Goal: Information Seeking & Learning: Find specific page/section

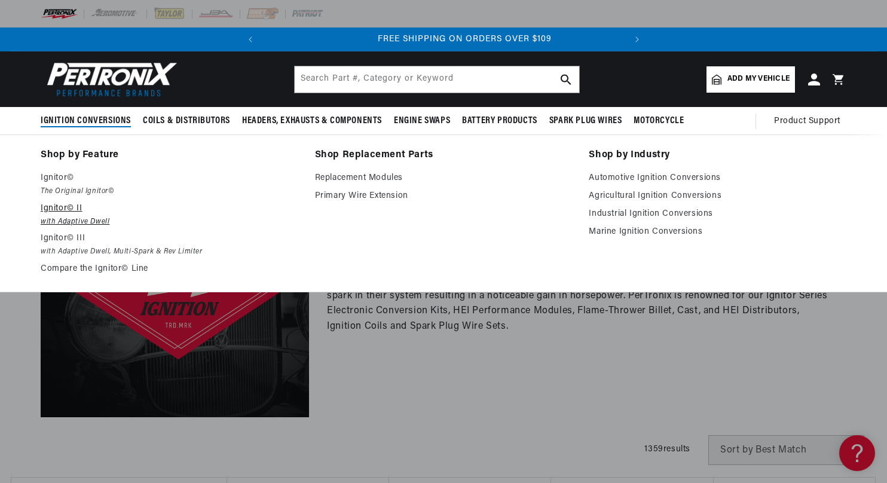
scroll to position [0, 362]
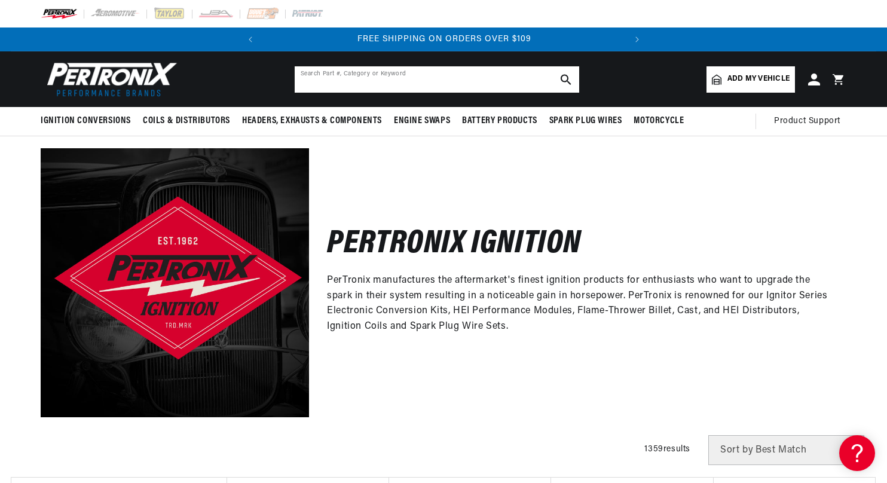
click at [485, 85] on input "text" at bounding box center [437, 79] width 284 height 26
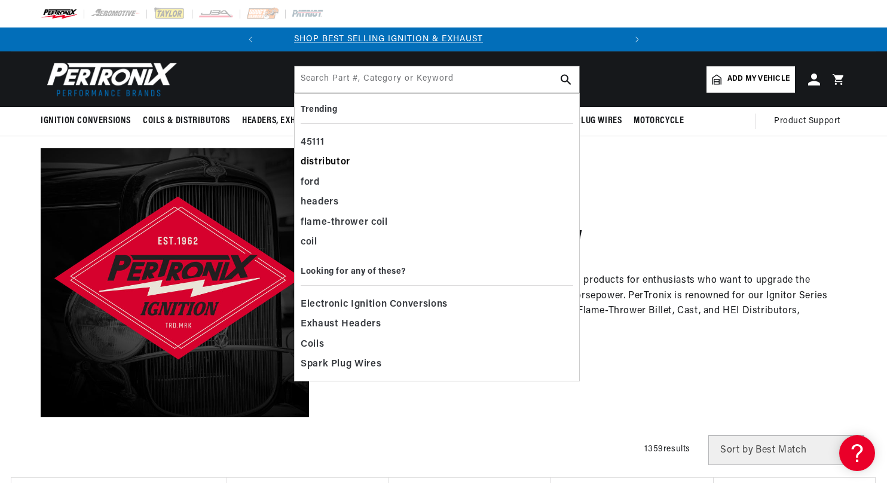
scroll to position [0, 0]
click at [344, 163] on div "distributor" at bounding box center [437, 162] width 272 height 20
